Goal: Check status: Check status

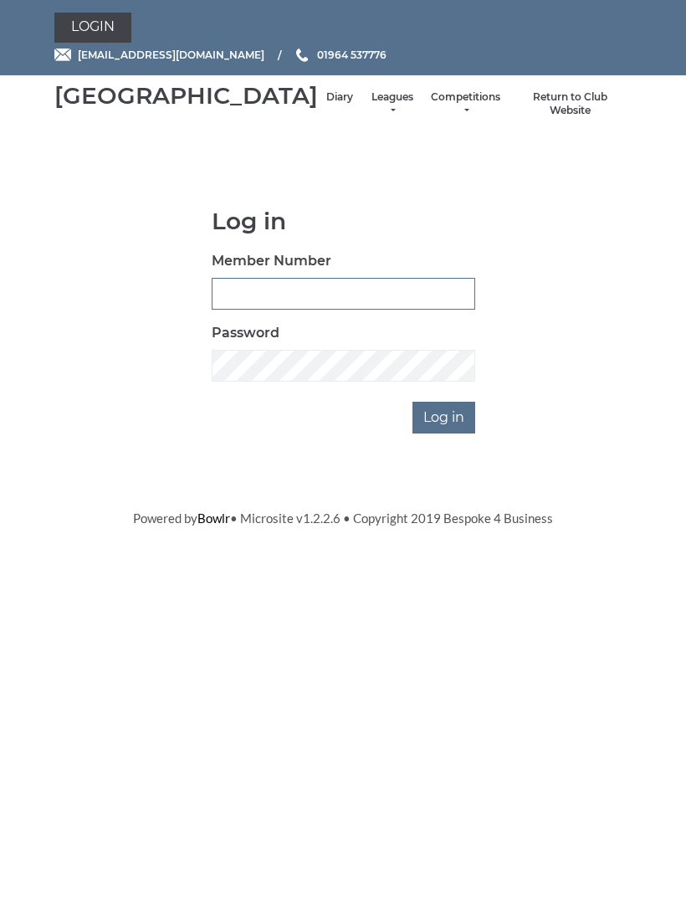
type input "0091"
click at [445, 433] on input "Log in" at bounding box center [443, 418] width 63 height 32
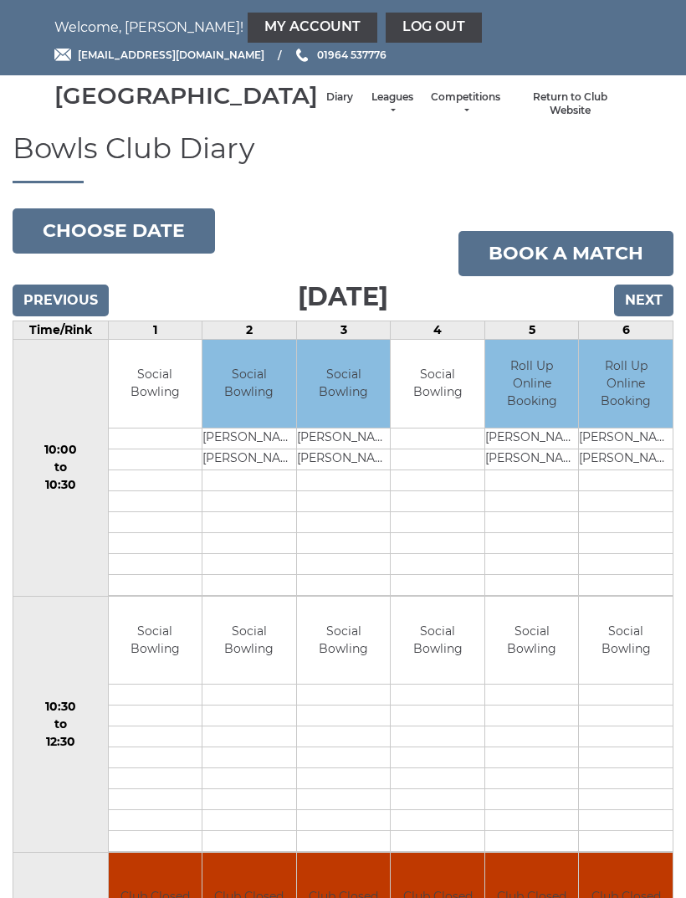
click at [370, 118] on link "Leagues" at bounding box center [392, 104] width 44 height 28
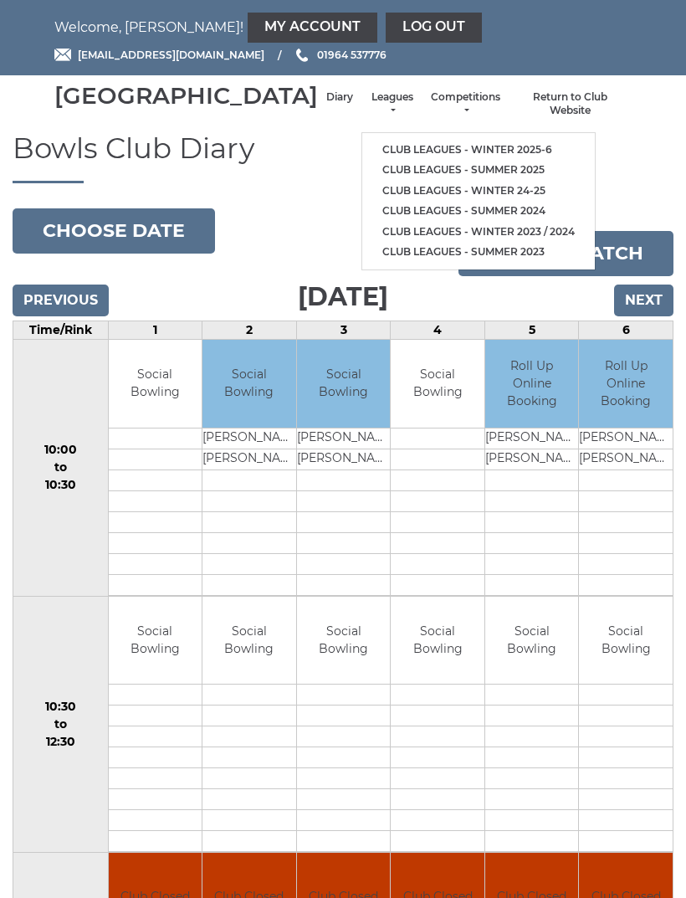
click at [443, 156] on link "Club leagues - Winter 2025-6" at bounding box center [478, 150] width 233 height 21
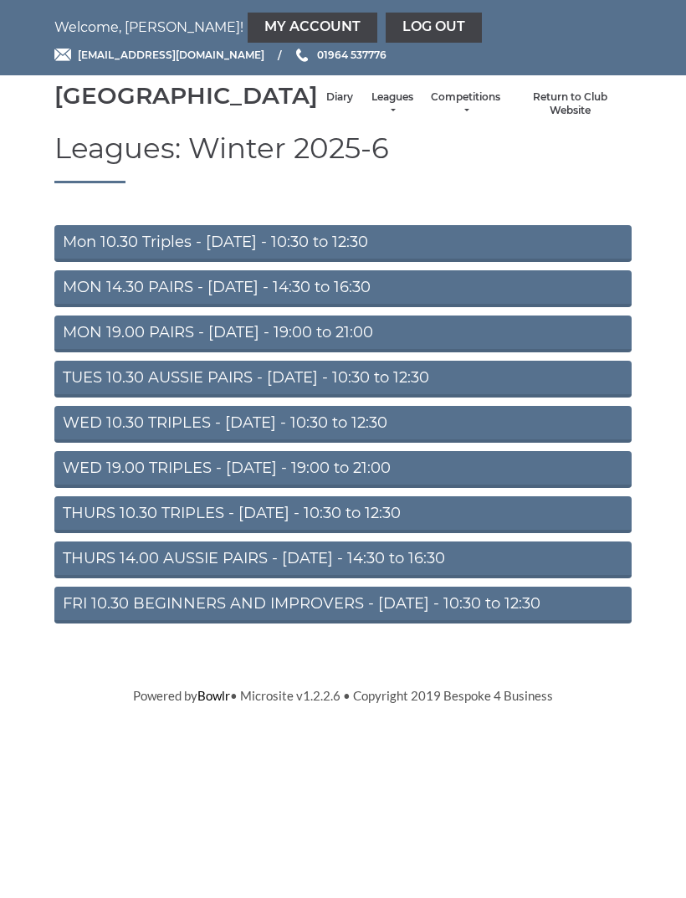
click at [383, 262] on link "Mon 10.30 Triples - Monday - 10:30 to 12:30" at bounding box center [342, 243] width 577 height 37
click at [386, 25] on link "Log out" at bounding box center [434, 28] width 96 height 30
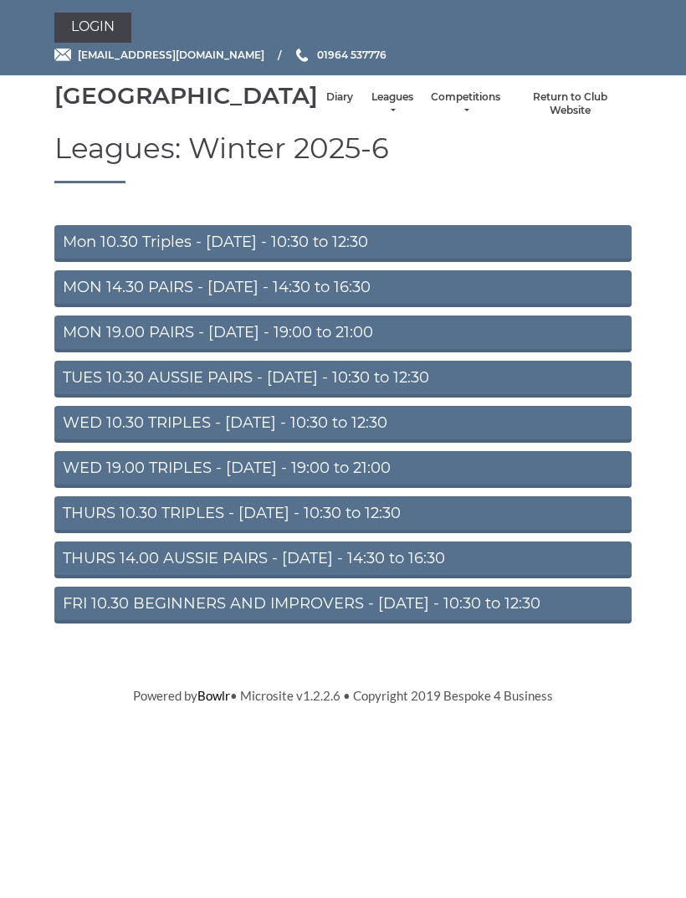
click at [84, 25] on link "Login" at bounding box center [92, 28] width 77 height 30
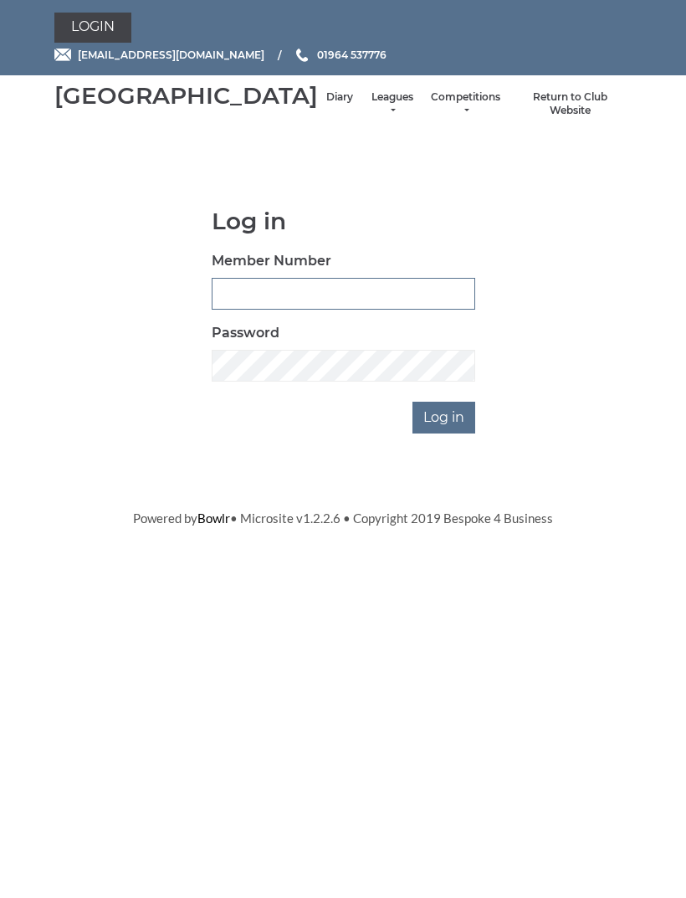
type input "0091"
click at [453, 433] on input "Log in" at bounding box center [443, 418] width 63 height 32
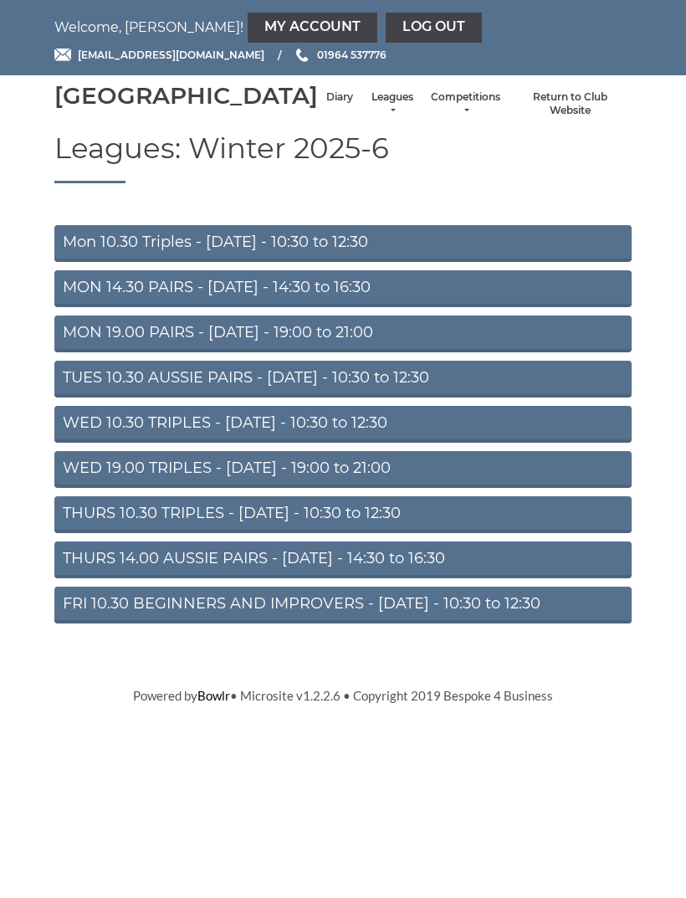
click at [274, 35] on link "My Account" at bounding box center [313, 28] width 130 height 30
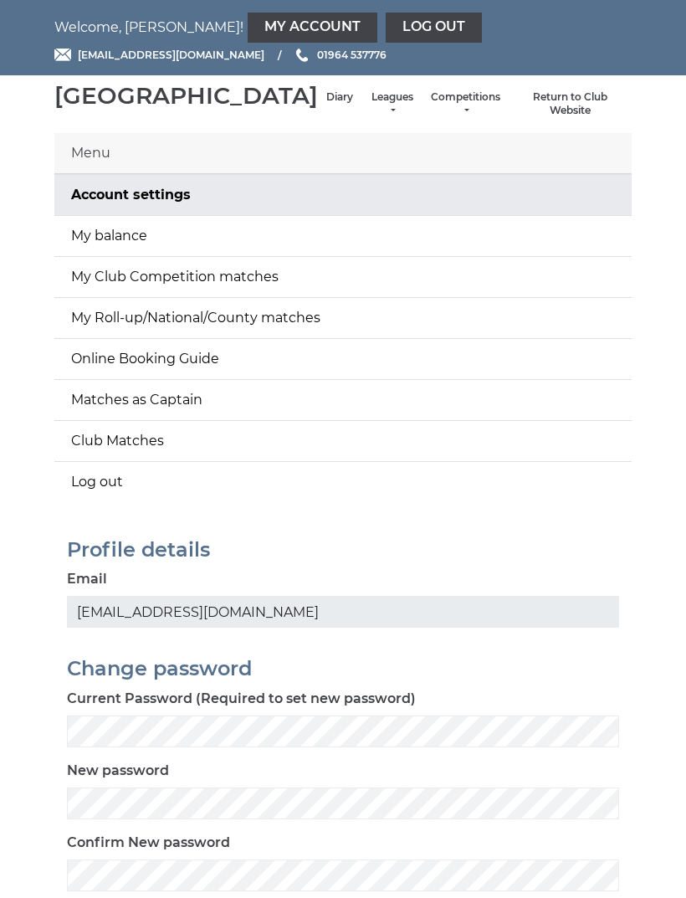
click at [269, 256] on link "My balance" at bounding box center [342, 236] width 577 height 40
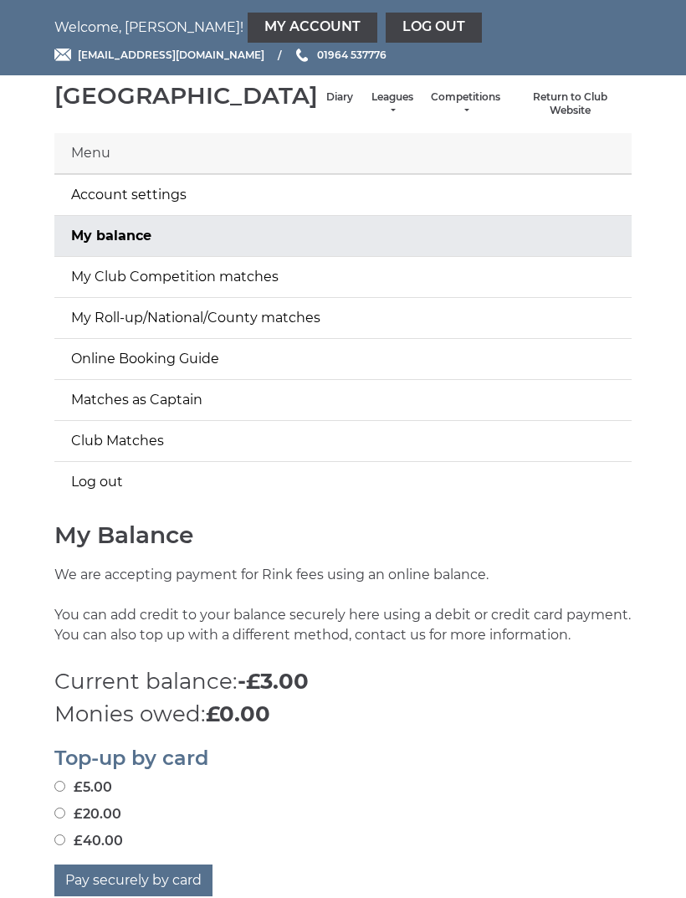
click at [386, 27] on link "Log out" at bounding box center [434, 28] width 96 height 30
